Goal: Contribute content

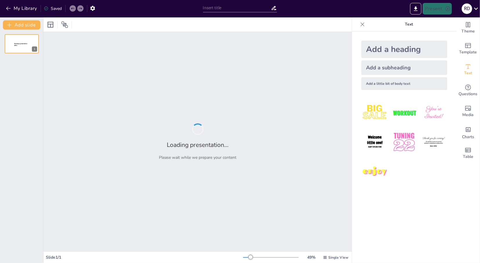
type input "AI in het Curriculum Built Environment: Een Stapsgewijze Benadering"
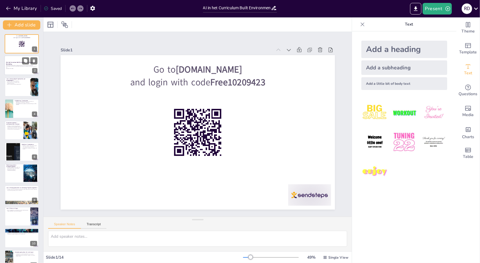
click at [25, 67] on p "Deze presentatie behandelt de integratie van AI in het curriculum van de Built …" at bounding box center [21, 66] width 31 height 3
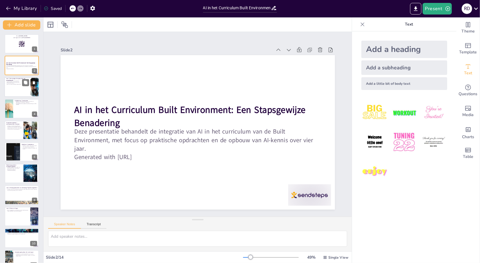
checkbox input "true"
click at [22, 93] on div at bounding box center [21, 87] width 35 height 20
type textarea "Studenten leren in dit jaar de basisprincipes van het gebruik van AI-tools. Dit…"
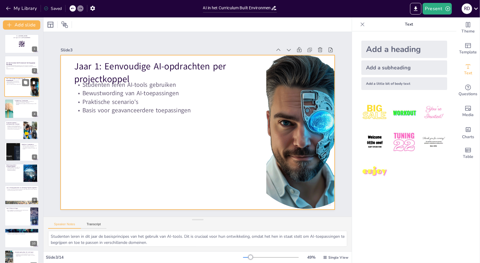
click at [21, 90] on div at bounding box center [21, 87] width 35 height 20
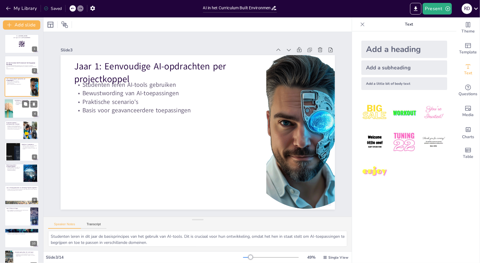
checkbox input "true"
click at [22, 110] on div at bounding box center [21, 109] width 35 height 20
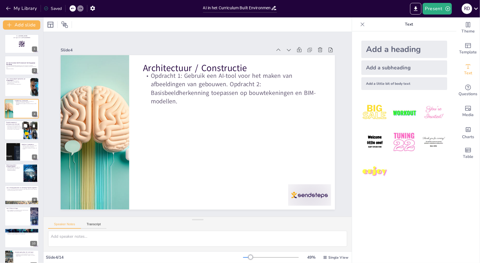
click at [13, 127] on p "Studenten verzamelen projectdata en ontwikkelen een voorspellend model voor pro…" at bounding box center [14, 127] width 16 height 4
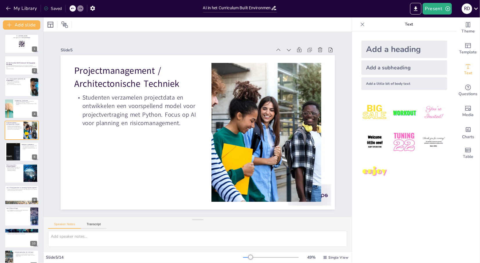
click at [17, 156] on div at bounding box center [13, 151] width 28 height 17
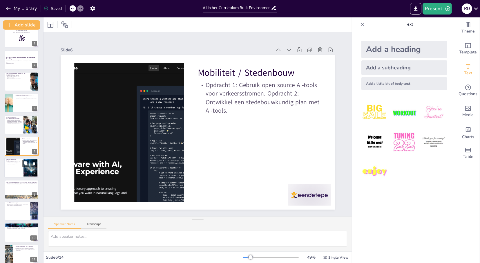
click at [23, 175] on div at bounding box center [21, 168] width 35 height 20
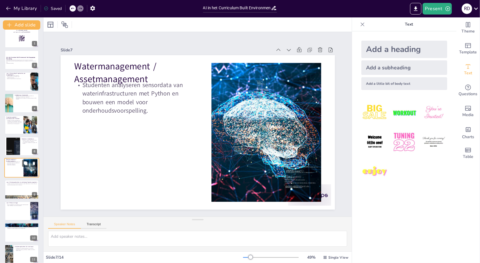
scroll to position [27, 0]
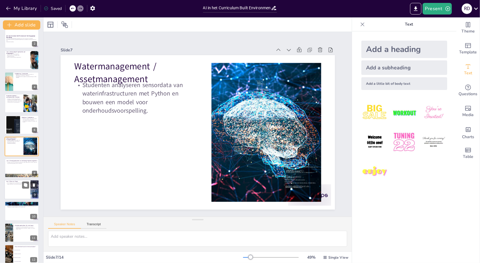
click at [21, 196] on div at bounding box center [21, 190] width 35 height 20
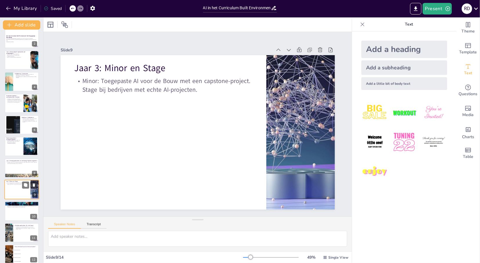
scroll to position [70, 0]
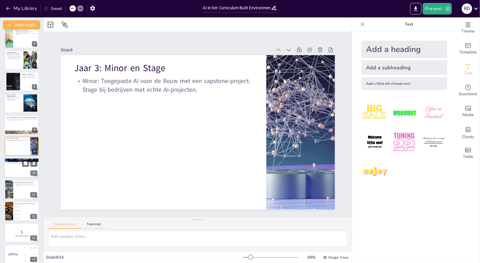
click at [17, 169] on div at bounding box center [21, 168] width 35 height 20
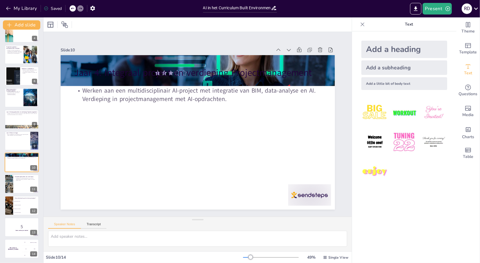
checkbox input "true"
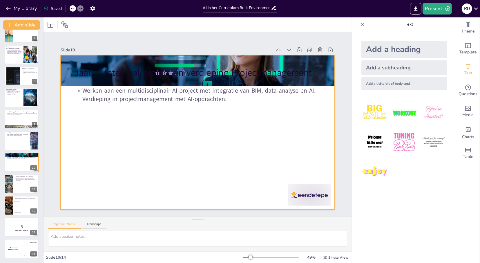
checkbox input "true"
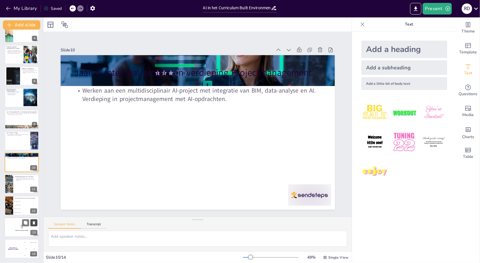
checkbox input "true"
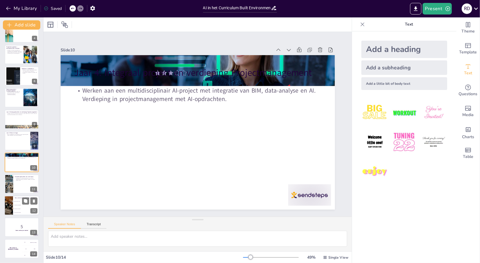
checkbox input "true"
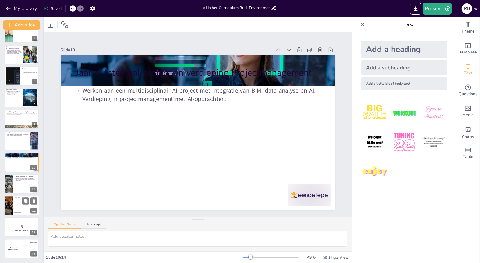
checkbox input "true"
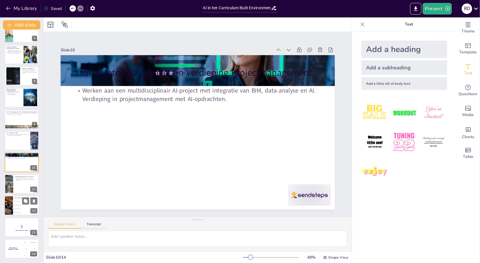
checkbox input "true"
click at [25, 206] on li "Vaardigheden ontwikkelen" at bounding box center [26, 205] width 26 height 4
type textarea "Het doel van AI in het curriculum is om studenten vaardigheden te laten ontwikk…"
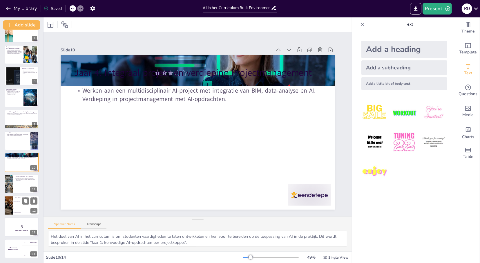
checkbox input "true"
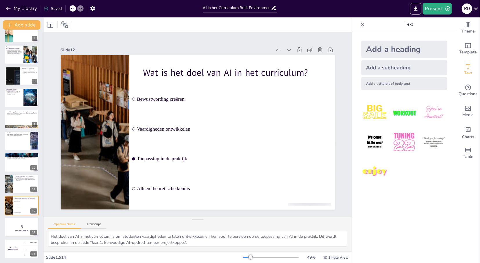
checkbox input "true"
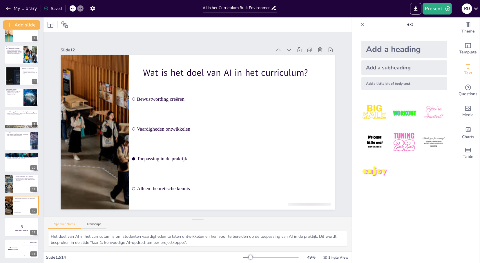
checkbox input "true"
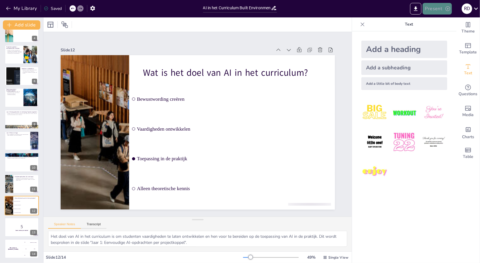
click at [441, 9] on button "Present" at bounding box center [437, 9] width 29 height 12
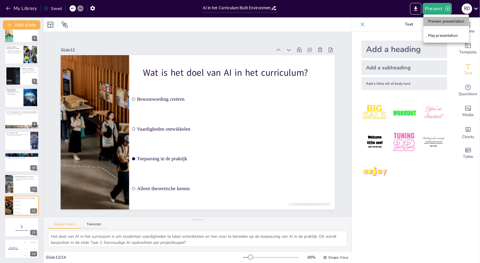
click at [456, 23] on li "Preview presentation" at bounding box center [447, 21] width 46 height 9
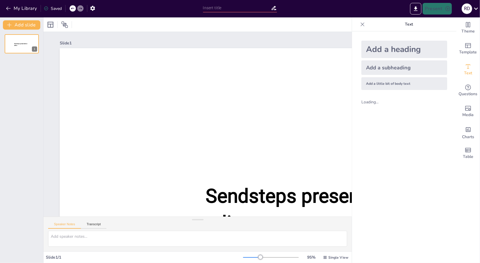
type input "AI in het Curriculum Built Environment: Een Stapsgewijze Benadering"
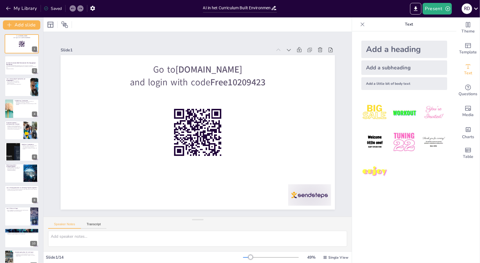
checkbox input "true"
